Goal: Task Accomplishment & Management: Manage account settings

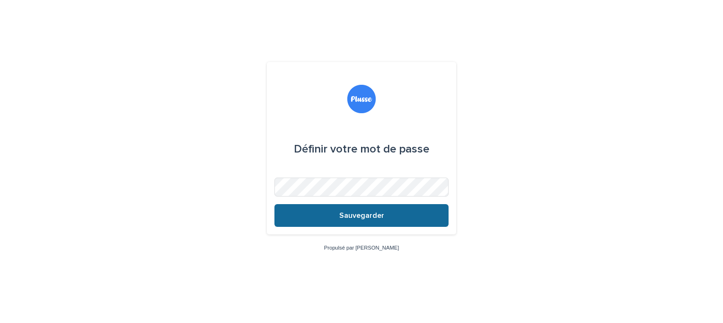
click at [357, 216] on span "Sauvegarder" at bounding box center [361, 215] width 45 height 8
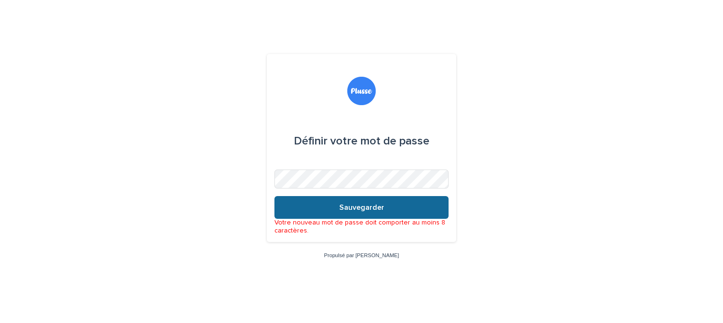
click at [361, 207] on span "Sauvegarder" at bounding box center [361, 207] width 45 height 8
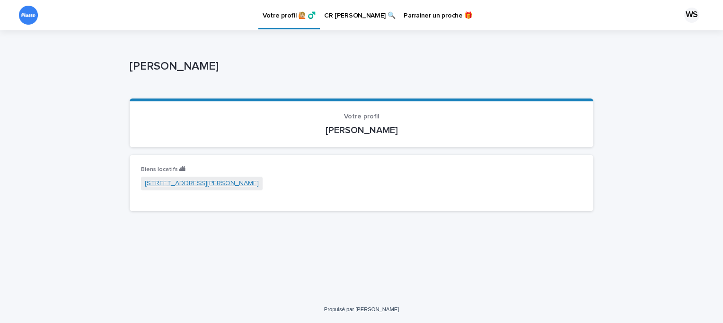
click at [218, 182] on font "20/22 avenue du général Sarrail Chatou 78400" at bounding box center [202, 183] width 114 height 7
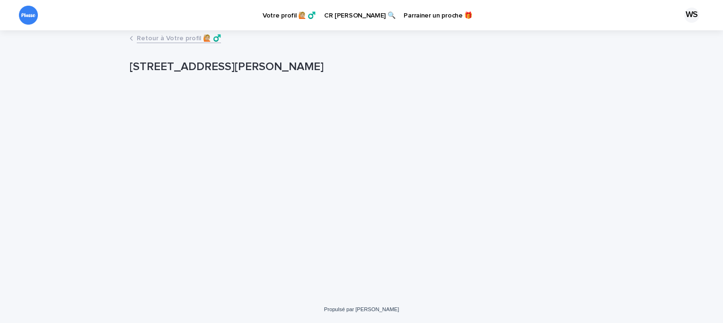
click at [341, 13] on p "CR Annuel Gestion 🔍" at bounding box center [359, 10] width 71 height 20
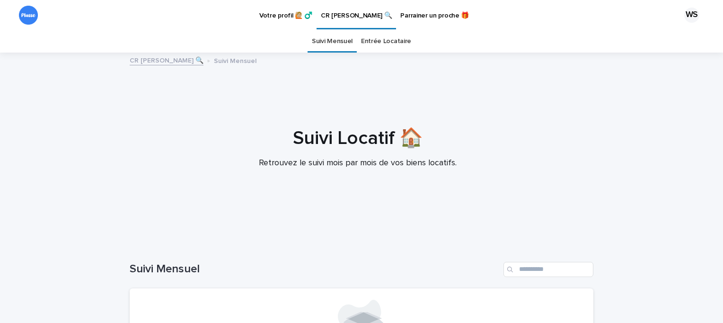
click at [405, 15] on p "Parrainer un proche 🎁" at bounding box center [434, 10] width 69 height 20
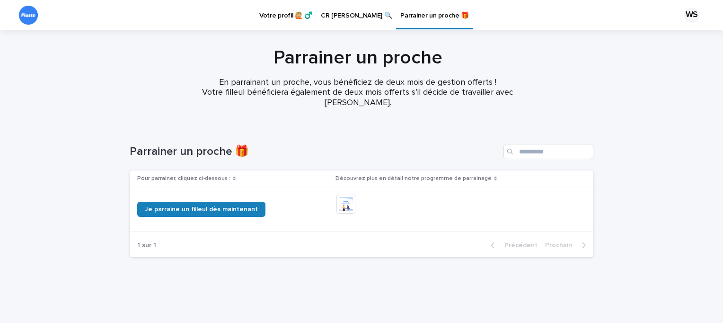
click at [274, 14] on p "Votre profil 🙋🏼 ♂️" at bounding box center [285, 10] width 53 height 20
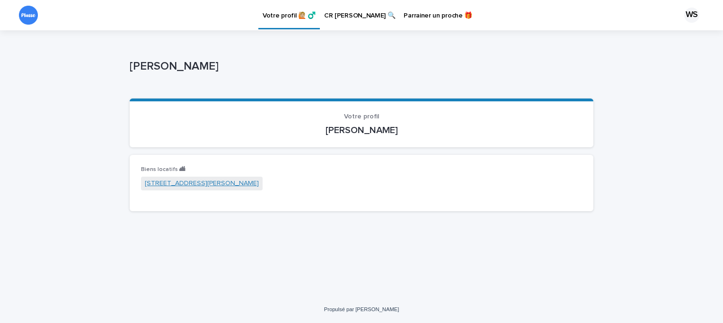
click at [189, 181] on font "20/22 avenue du général Sarrail Chatou 78400" at bounding box center [202, 183] width 114 height 7
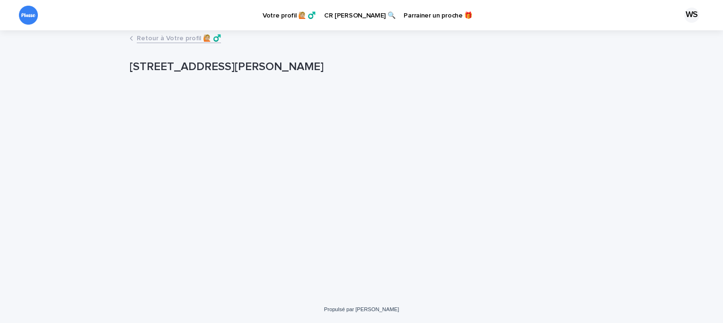
click at [287, 13] on p "Votre profil 🙋🏼 ♂️" at bounding box center [289, 10] width 53 height 20
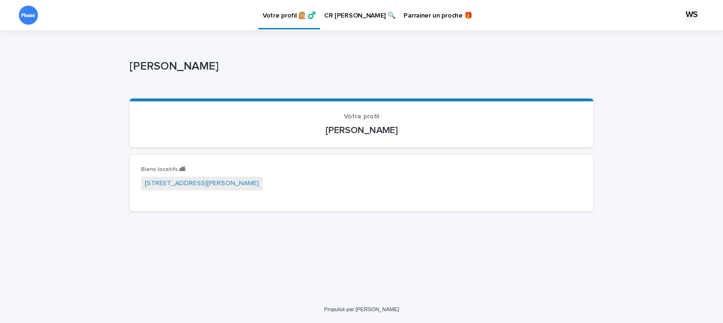
click at [358, 176] on div "Biens locatifs 🏙 20/22 avenue du général Sarrail Chatou 78400" at bounding box center [361, 183] width 441 height 34
click at [348, 159] on div "Biens locatifs 🏙 20/22 avenue du général Sarrail Chatou 78400" at bounding box center [362, 183] width 464 height 56
click at [288, 13] on p "Votre profil 🙋🏼 ♂️" at bounding box center [289, 10] width 53 height 20
click at [351, 16] on p "CR Annuel Gestion 🔍" at bounding box center [359, 10] width 71 height 20
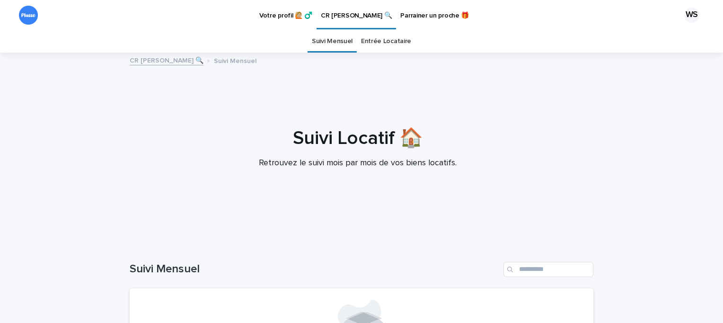
click at [392, 38] on link "Entrée Locataire" at bounding box center [386, 41] width 50 height 22
click at [334, 38] on link "Suivi Mensuel" at bounding box center [332, 41] width 41 height 22
click at [688, 12] on div "WS" at bounding box center [691, 15] width 15 height 15
click at [686, 12] on div at bounding box center [361, 15] width 723 height 30
click at [684, 11] on div "WS" at bounding box center [691, 15] width 15 height 15
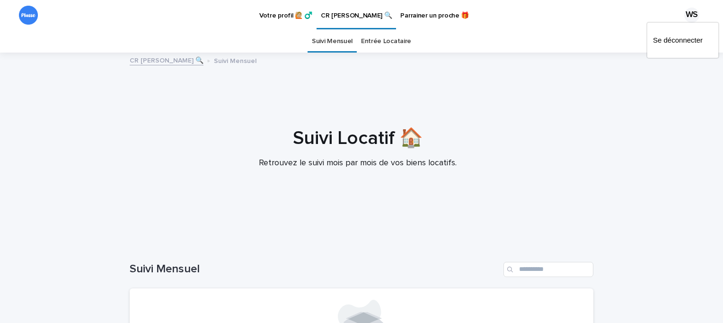
click at [22, 13] on div at bounding box center [361, 15] width 723 height 30
click at [142, 64] on link "CR Annuel Gestion 🔍" at bounding box center [167, 59] width 74 height 11
click at [684, 14] on div "WS" at bounding box center [691, 15] width 15 height 15
click at [653, 38] on p "Se déconnecter" at bounding box center [683, 40] width 60 height 16
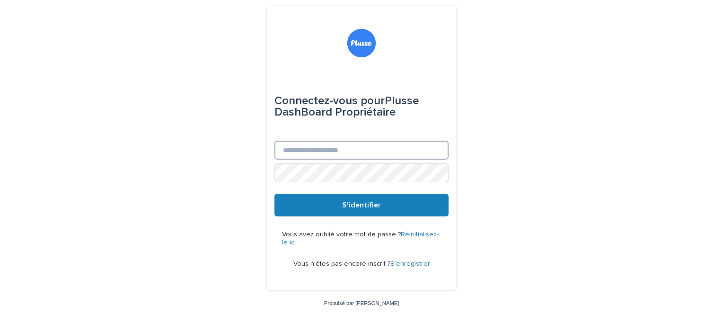
type input "**********"
